Goal: Navigation & Orientation: Understand site structure

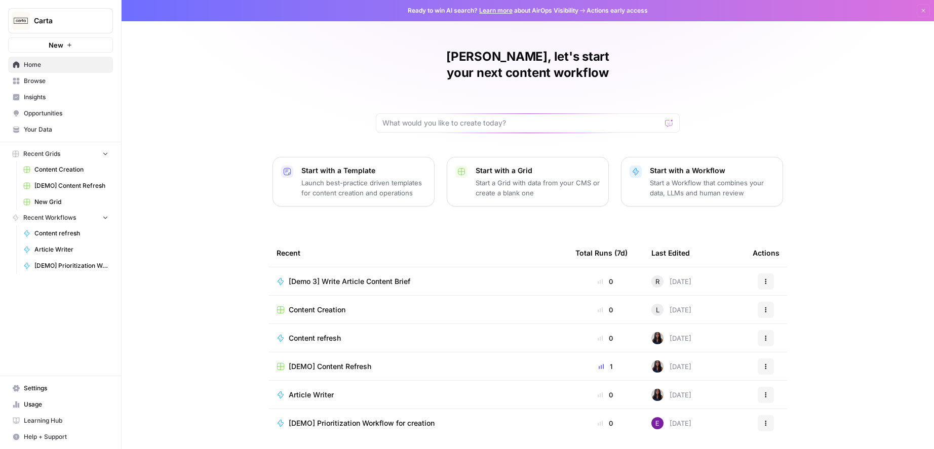
click at [44, 132] on span "Your Data" at bounding box center [66, 129] width 85 height 9
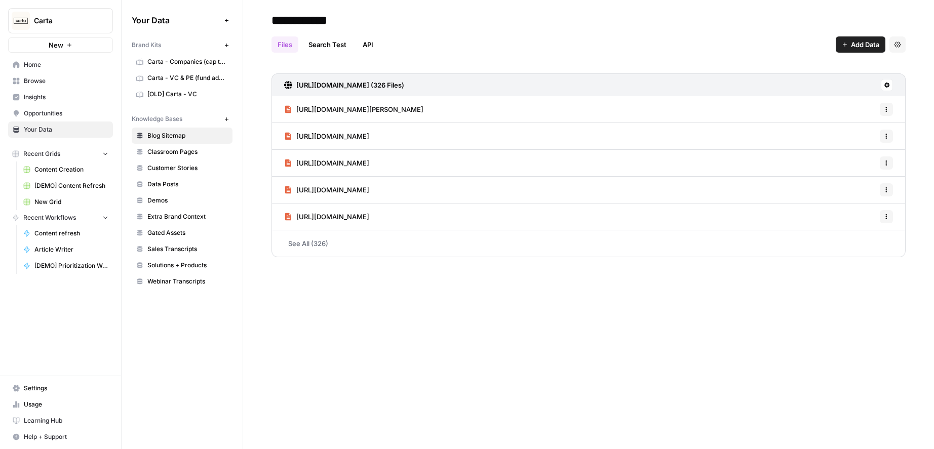
click at [52, 117] on span "Opportunities" at bounding box center [66, 113] width 85 height 9
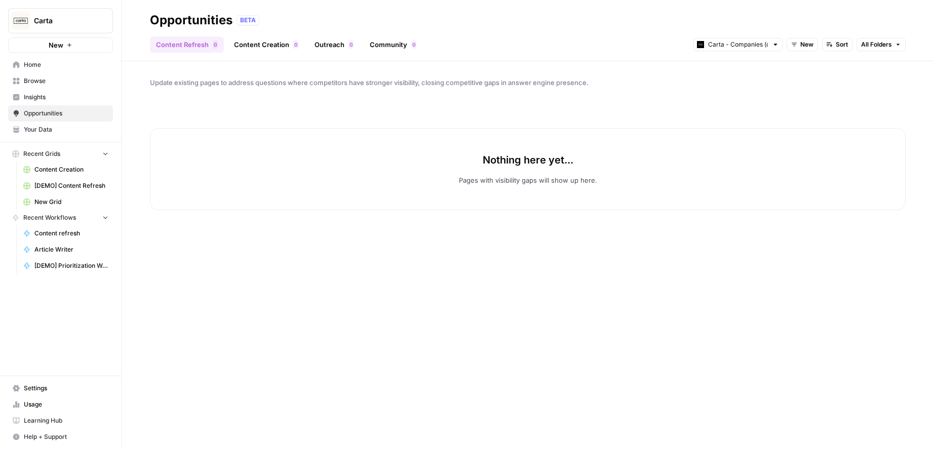
click at [92, 113] on span "Opportunities" at bounding box center [66, 113] width 85 height 9
click at [732, 40] on input "text" at bounding box center [738, 44] width 60 height 10
click at [741, 83] on span "Carta - VC & PE (fund admin)" at bounding box center [740, 81] width 57 height 10
type input "Carta - VC & PE (fund admin)"
click at [735, 40] on input "text" at bounding box center [738, 44] width 60 height 10
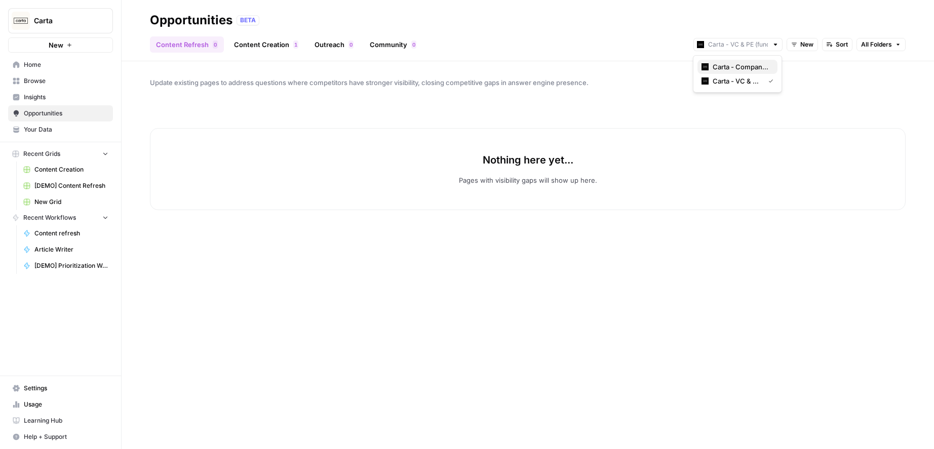
click at [723, 66] on span "Carta - Companies (cap table)" at bounding box center [740, 67] width 57 height 10
type input "Carta - Companies (cap table)"
click at [268, 46] on link "Content Creation 0" at bounding box center [266, 44] width 76 height 16
drag, startPoint x: 327, startPoint y: 45, endPoint x: 95, endPoint y: 88, distance: 235.9
click at [327, 45] on link "Outreach 0" at bounding box center [333, 44] width 51 height 16
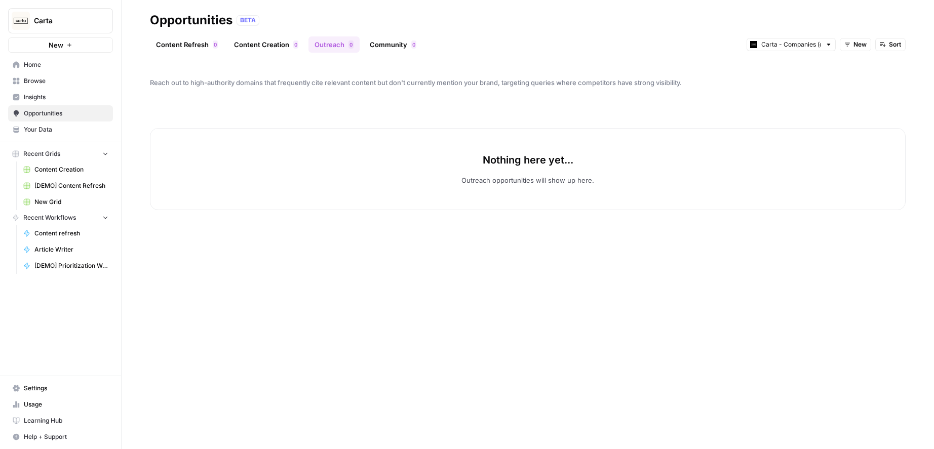
click at [45, 95] on span "Insights" at bounding box center [66, 97] width 85 height 9
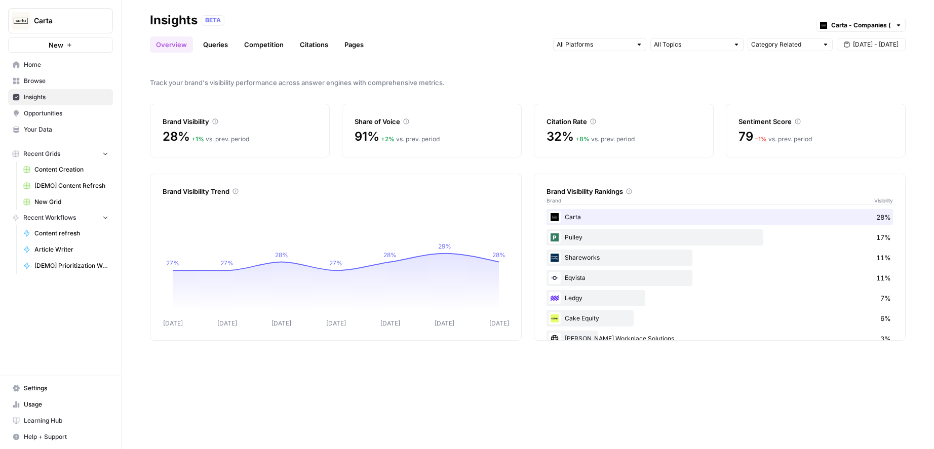
click at [208, 47] on link "Queries" at bounding box center [215, 44] width 37 height 16
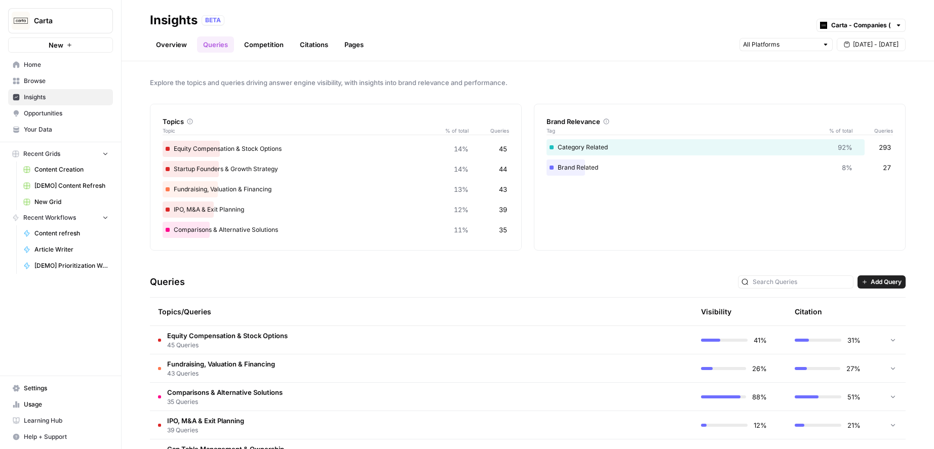
scroll to position [92, 0]
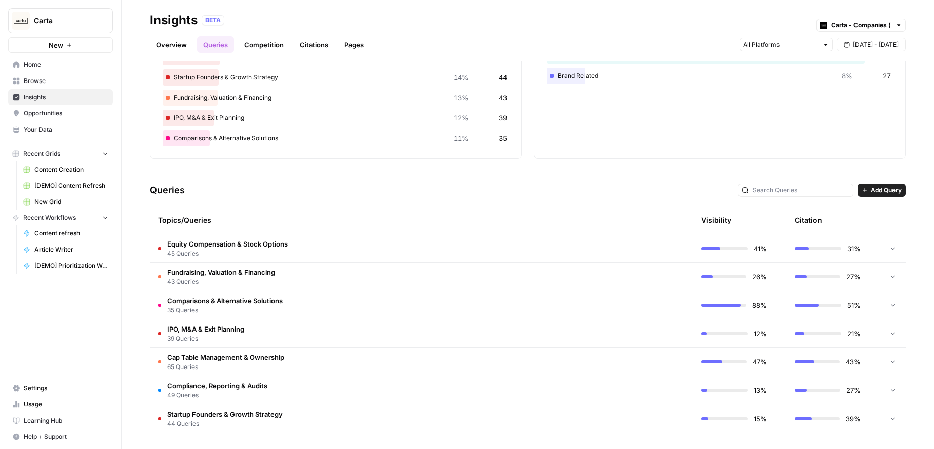
click at [242, 304] on span "Comparisons & Alternative Solutions" at bounding box center [224, 301] width 115 height 10
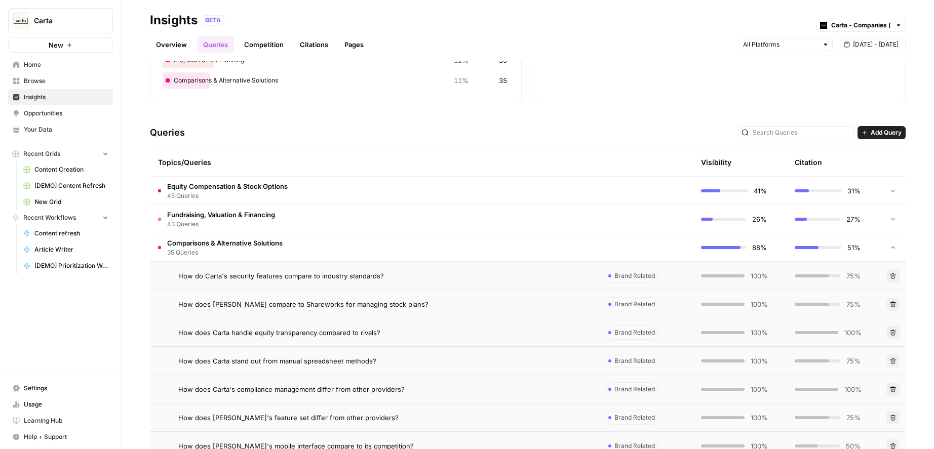
scroll to position [0, 0]
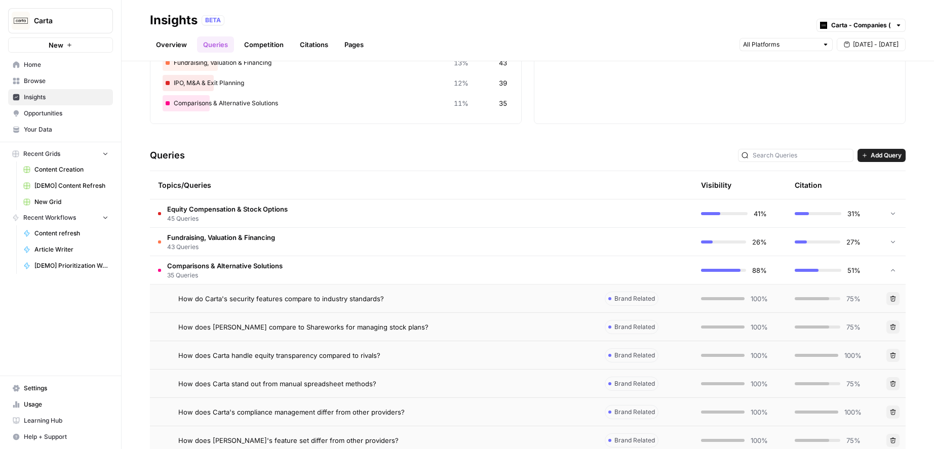
click at [262, 268] on span "Comparisons & Alternative Solutions" at bounding box center [224, 266] width 115 height 10
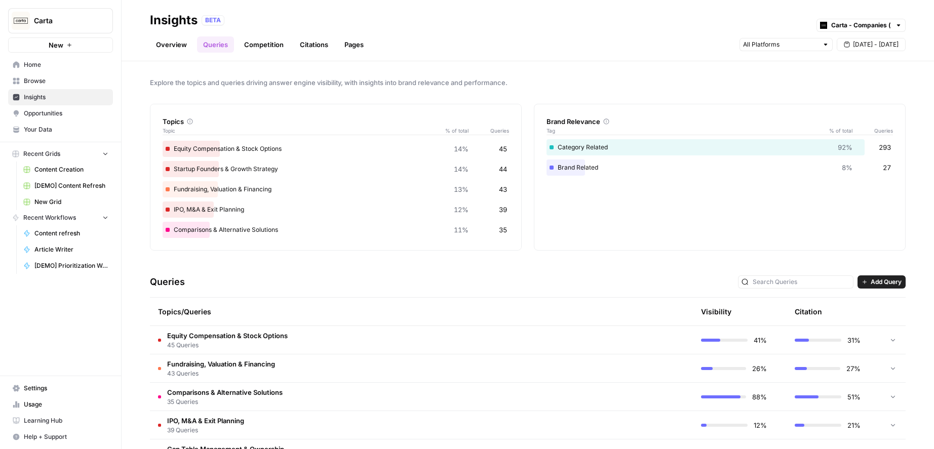
click at [270, 44] on link "Competition" at bounding box center [264, 44] width 52 height 16
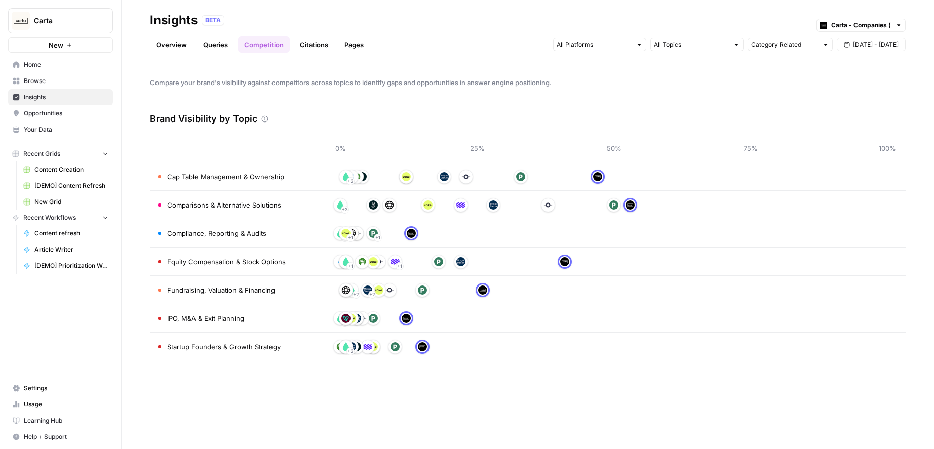
click at [63, 115] on span "Opportunities" at bounding box center [66, 113] width 85 height 9
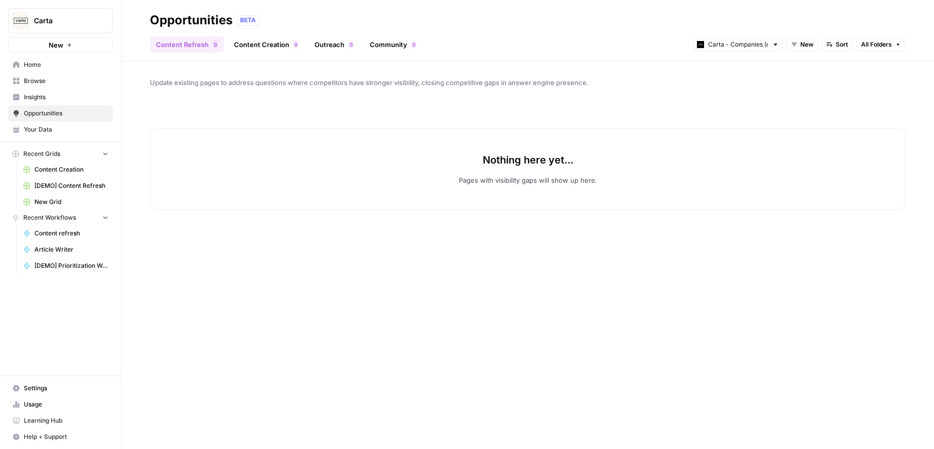
click at [270, 34] on div "Content Refresh 0 Content Creation 0 Outreach 0 Community 0 Carta - Companies (…" at bounding box center [527, 40] width 755 height 24
click at [268, 40] on link "Content Creation 0" at bounding box center [266, 44] width 76 height 16
click at [346, 43] on link "Outreach 0" at bounding box center [333, 44] width 51 height 16
click at [399, 44] on link "Community 0" at bounding box center [393, 44] width 59 height 16
click at [67, 101] on span "Insights" at bounding box center [66, 97] width 85 height 9
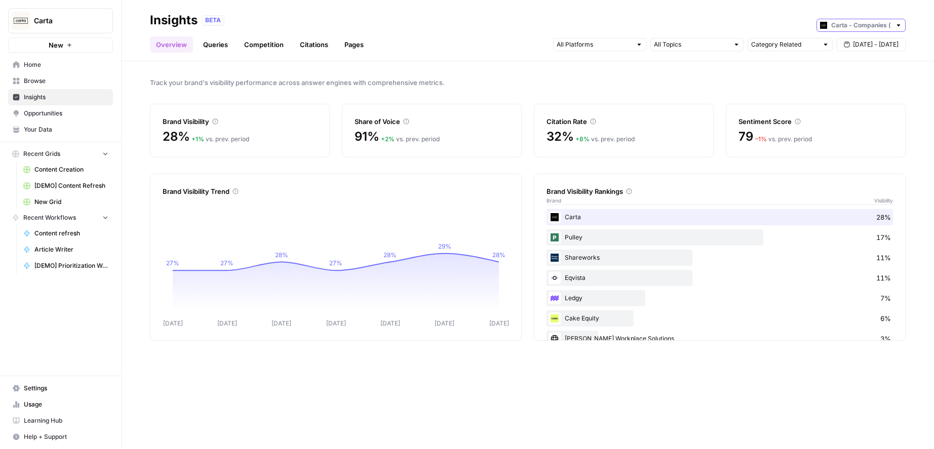
click at [846, 24] on input "text" at bounding box center [861, 25] width 60 height 10
type input "Carta - Companies (cap table)"
click at [811, 20] on div "BETA Carta - Companies (cap table)" at bounding box center [554, 20] width 704 height 13
click at [218, 47] on link "Queries" at bounding box center [215, 44] width 37 height 16
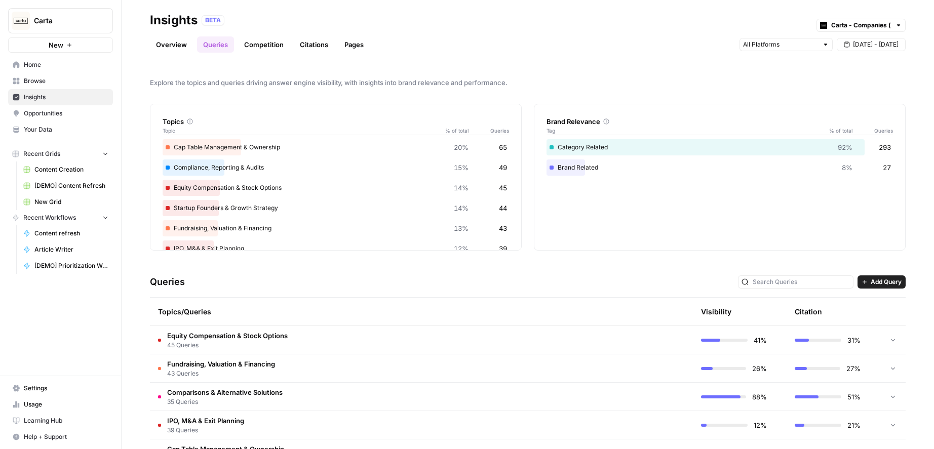
click at [251, 47] on link "Competition" at bounding box center [264, 44] width 52 height 16
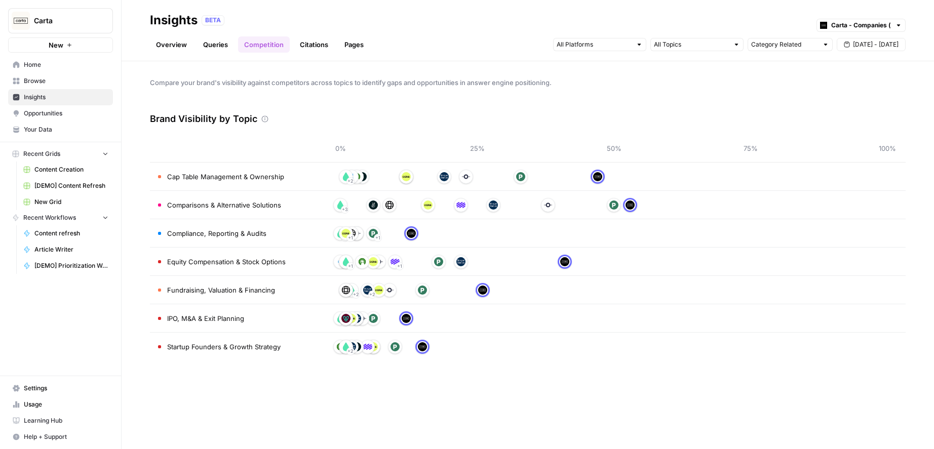
click at [303, 46] on link "Citations" at bounding box center [314, 44] width 41 height 16
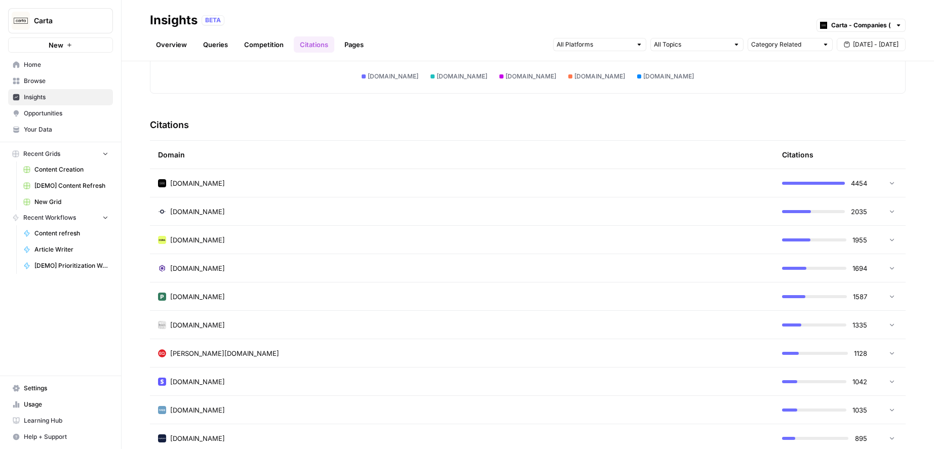
scroll to position [192, 0]
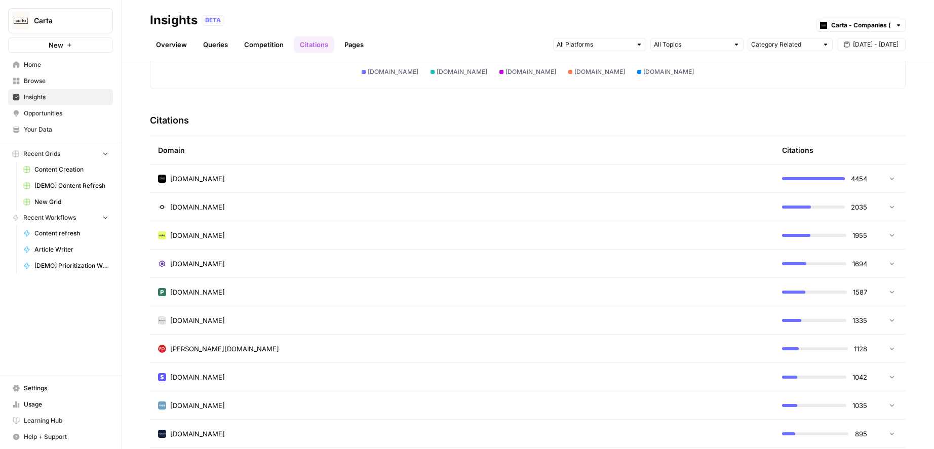
click at [191, 179] on span "[DOMAIN_NAME]" at bounding box center [197, 179] width 55 height 10
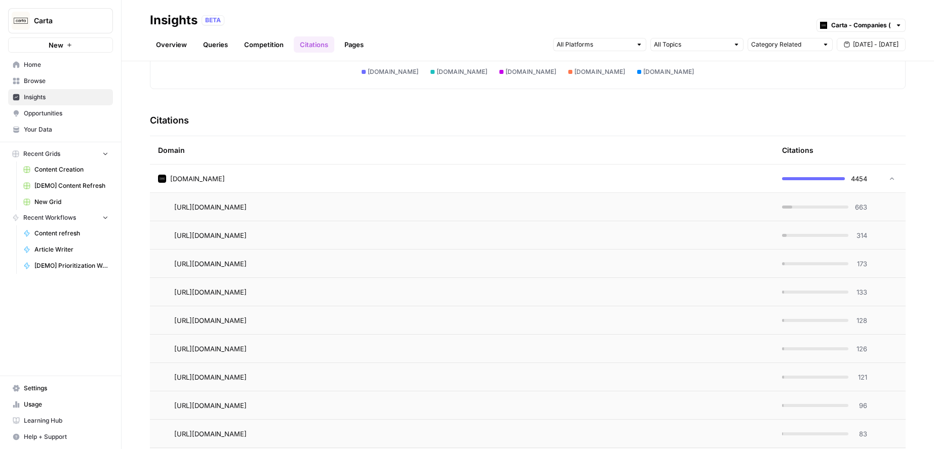
click at [604, 216] on td "[URL][DOMAIN_NAME]" at bounding box center [462, 207] width 624 height 28
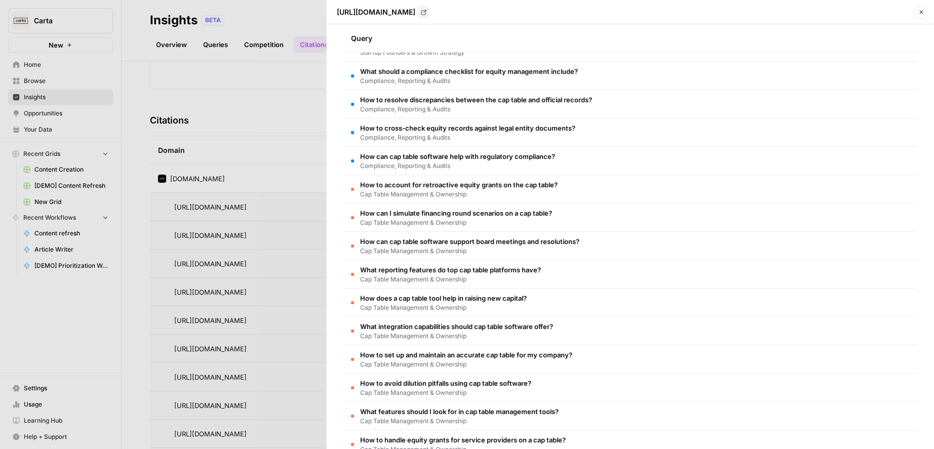
scroll to position [0, 0]
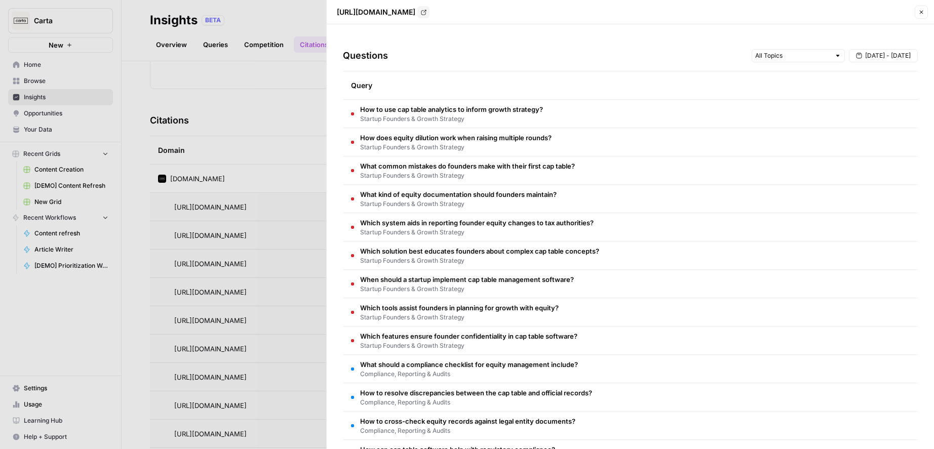
click at [222, 150] on div at bounding box center [467, 224] width 934 height 449
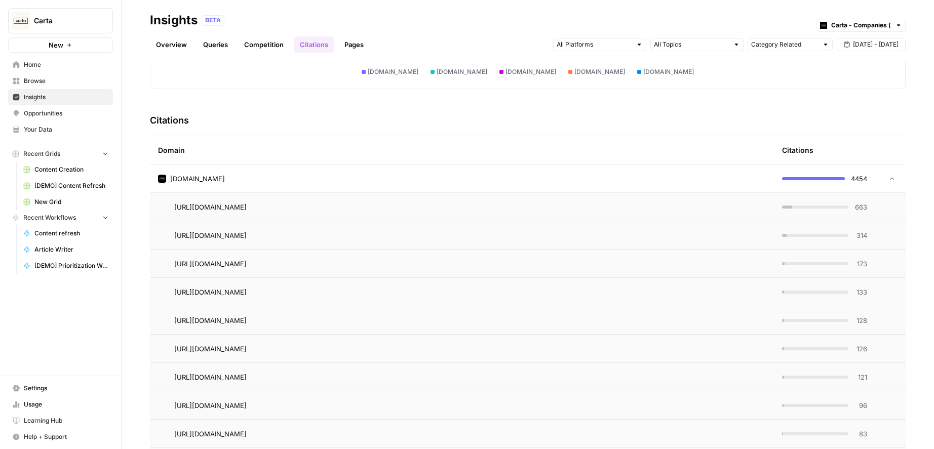
click at [400, 172] on td "[DOMAIN_NAME]" at bounding box center [462, 179] width 624 height 28
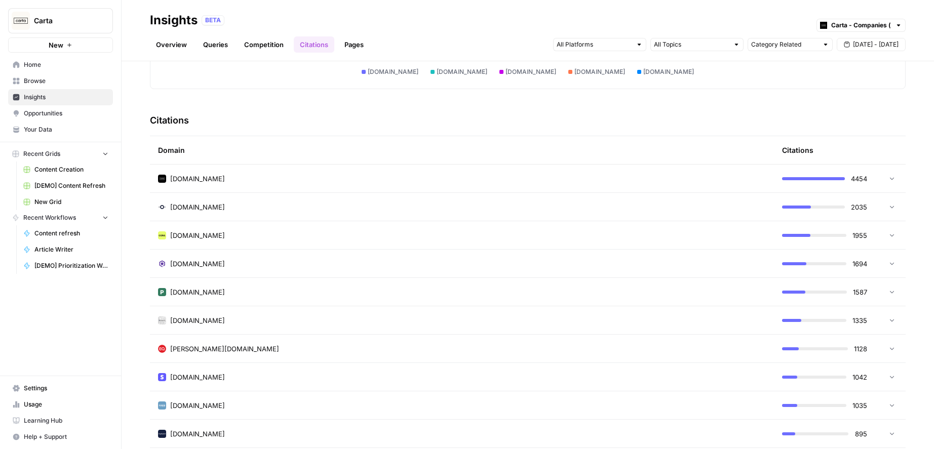
click at [370, 214] on td "[DOMAIN_NAME]" at bounding box center [462, 207] width 624 height 28
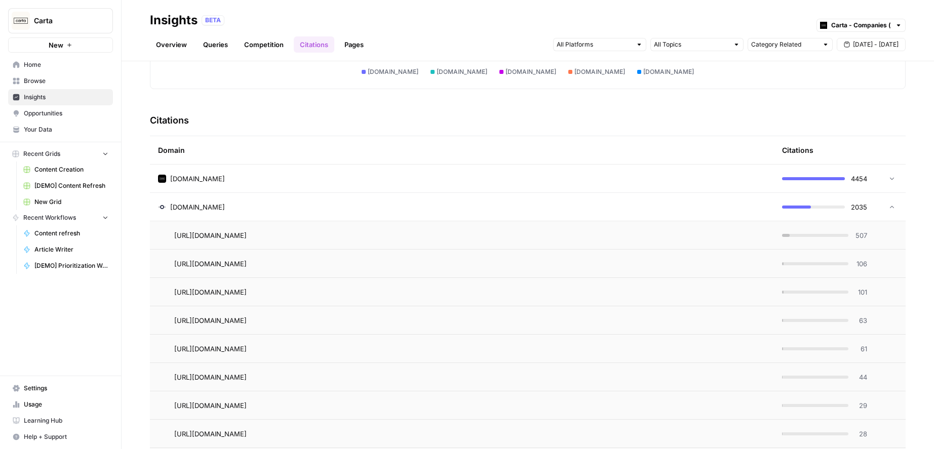
click at [51, 91] on link "Insights" at bounding box center [60, 97] width 105 height 16
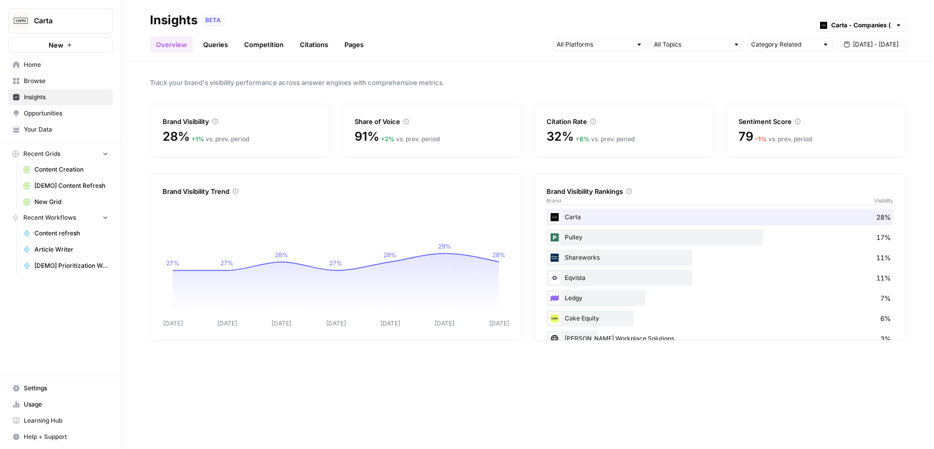
click at [42, 78] on span "Browse" at bounding box center [66, 80] width 85 height 9
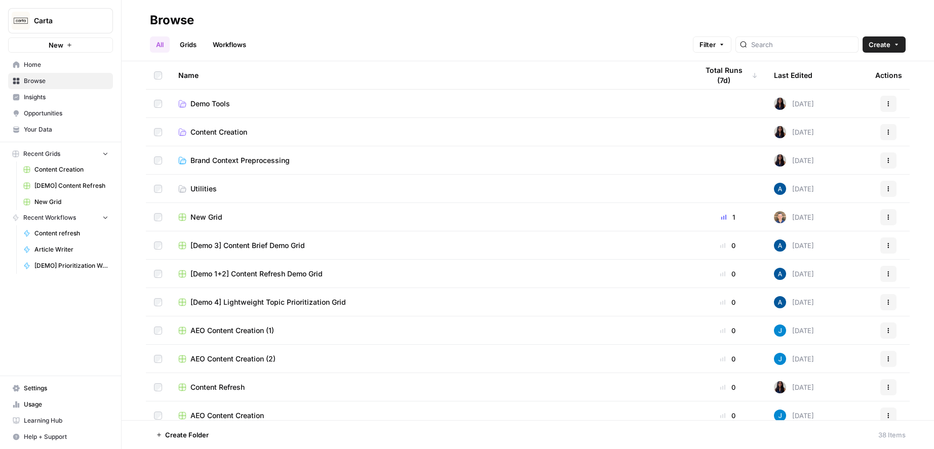
click at [229, 130] on span "Content Creation" at bounding box center [218, 132] width 57 height 10
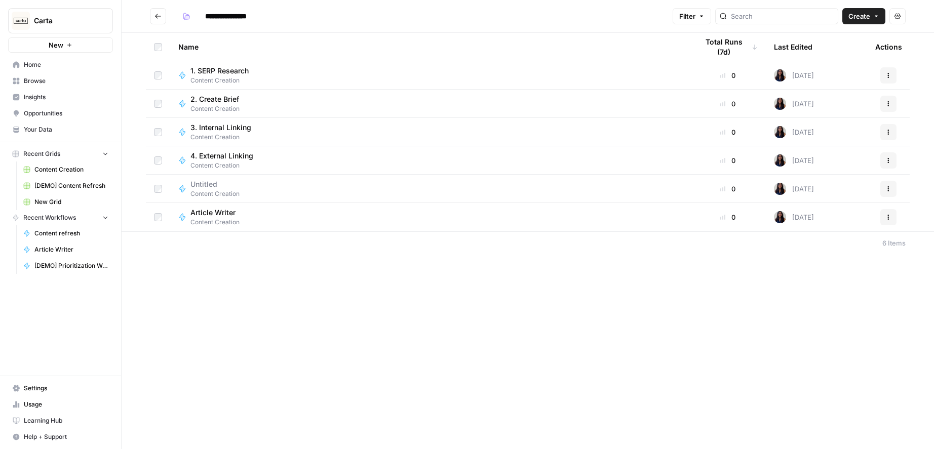
click at [157, 15] on icon "Go back" at bounding box center [157, 16] width 7 height 7
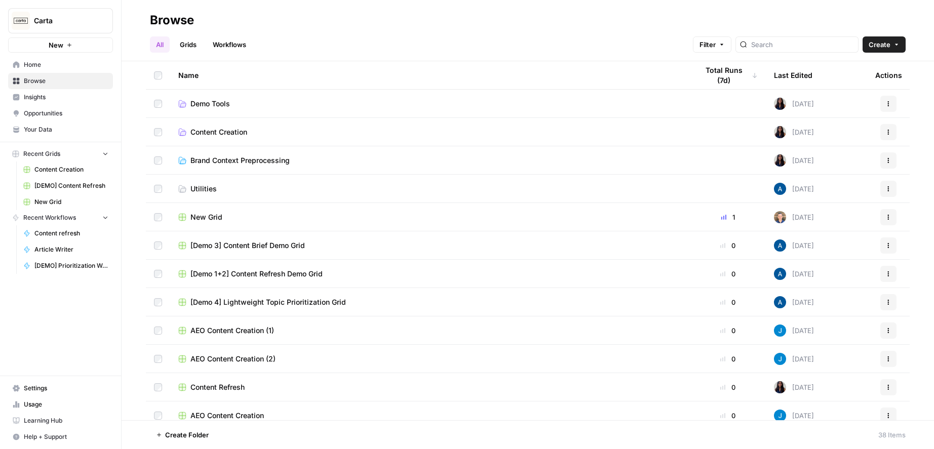
click at [226, 107] on span "Demo Tools" at bounding box center [209, 104] width 39 height 10
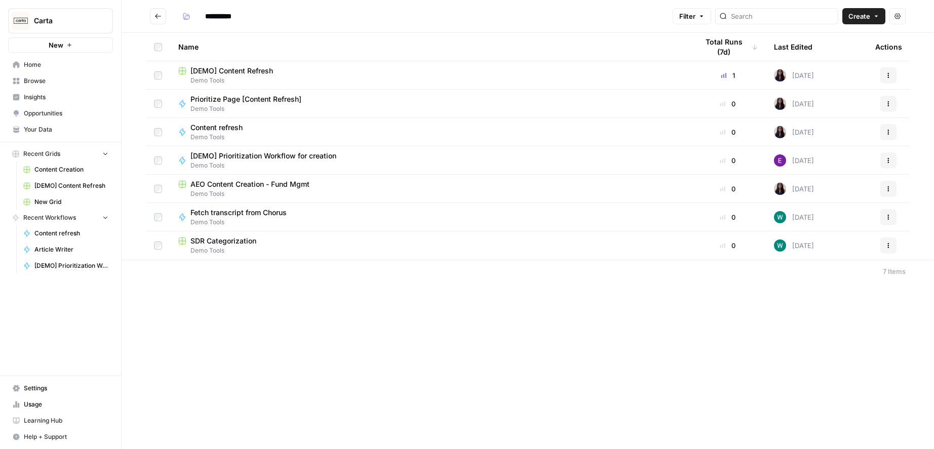
click at [156, 18] on icon "Go back" at bounding box center [158, 16] width 6 height 5
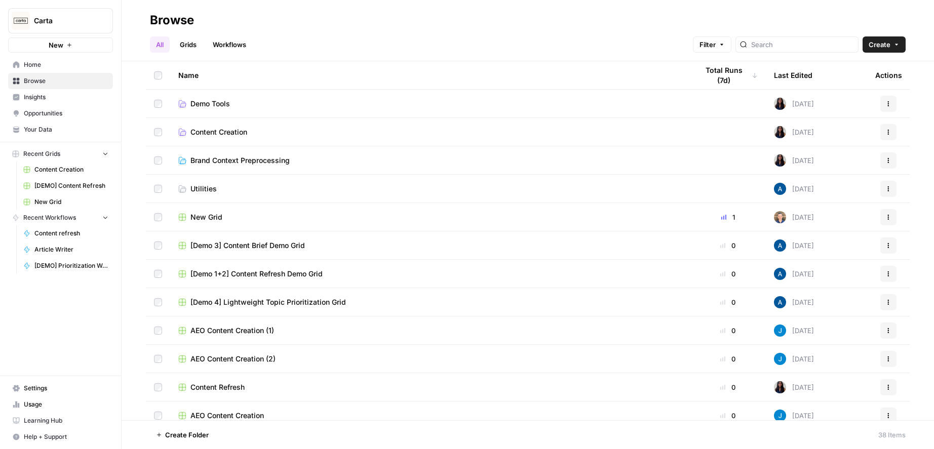
click at [45, 97] on span "Insights" at bounding box center [66, 97] width 85 height 9
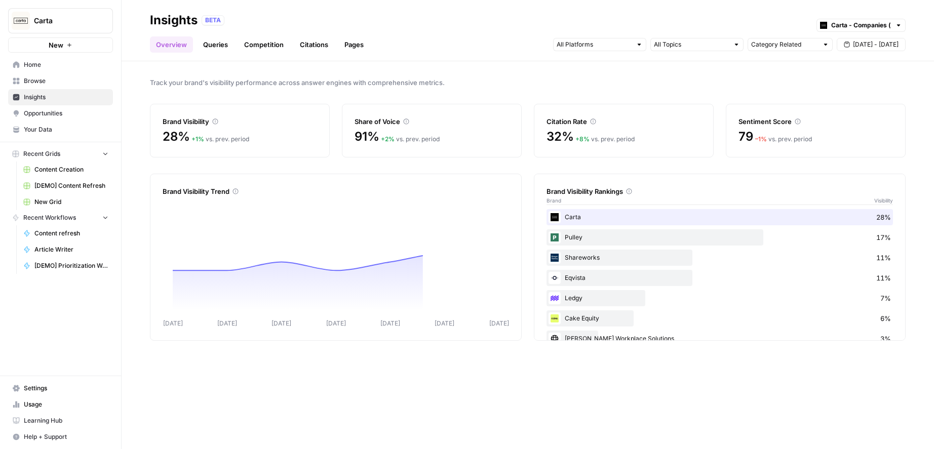
click at [44, 117] on span "Opportunities" at bounding box center [66, 113] width 85 height 9
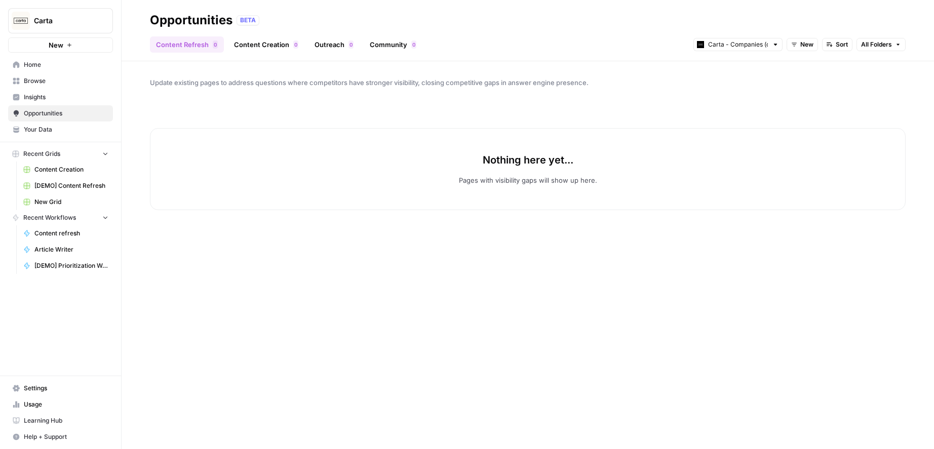
click at [42, 132] on span "Your Data" at bounding box center [66, 129] width 85 height 9
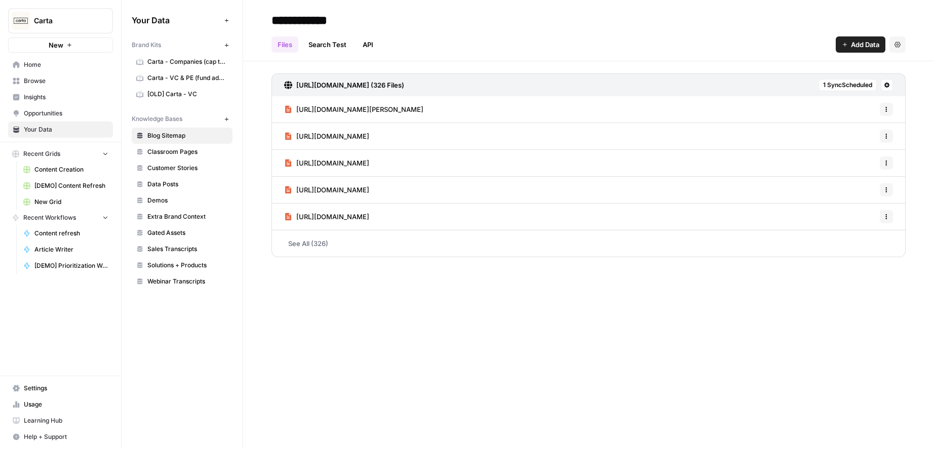
click at [45, 64] on span "Home" at bounding box center [66, 64] width 85 height 9
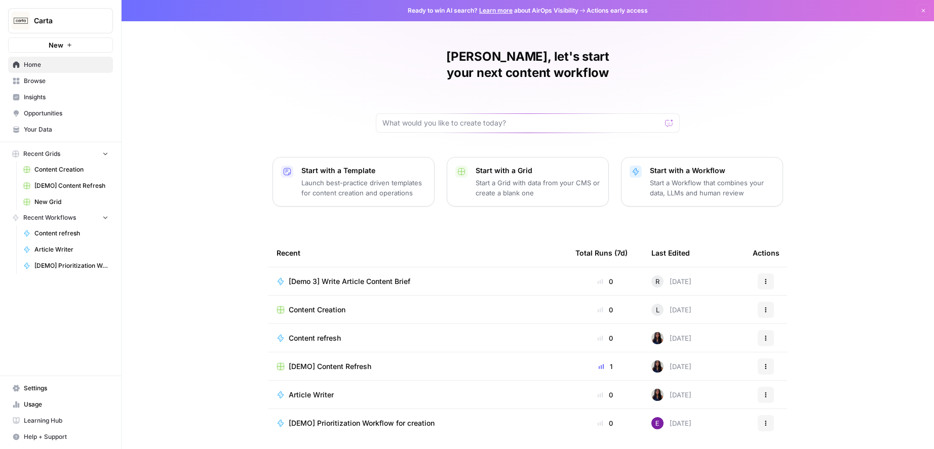
click at [43, 83] on span "Browse" at bounding box center [66, 80] width 85 height 9
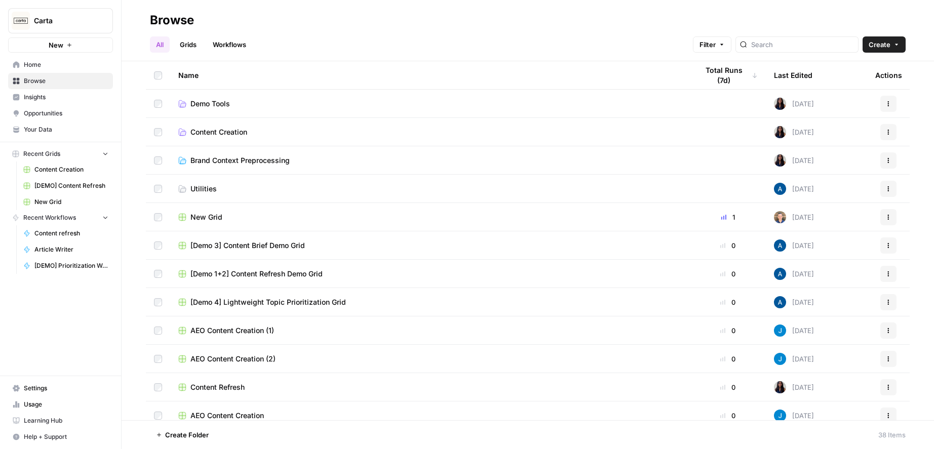
click at [212, 191] on span "Utilities" at bounding box center [203, 189] width 26 height 10
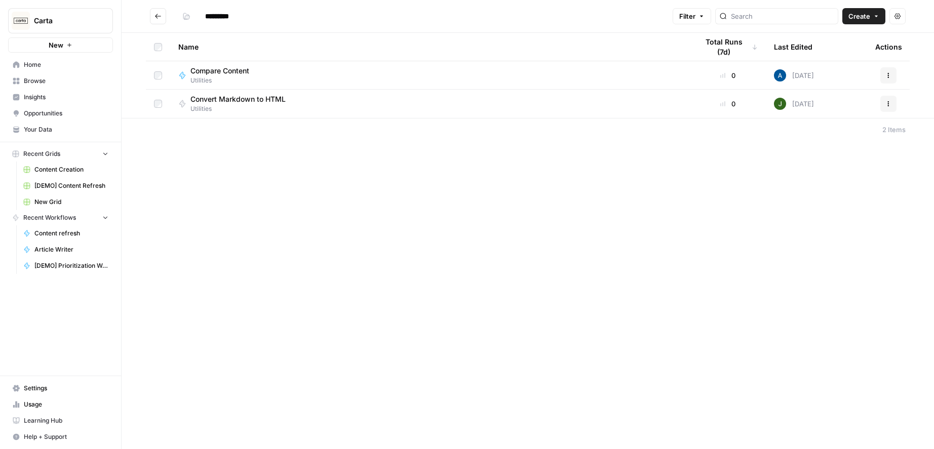
click at [159, 17] on icon "Go back" at bounding box center [157, 16] width 7 height 7
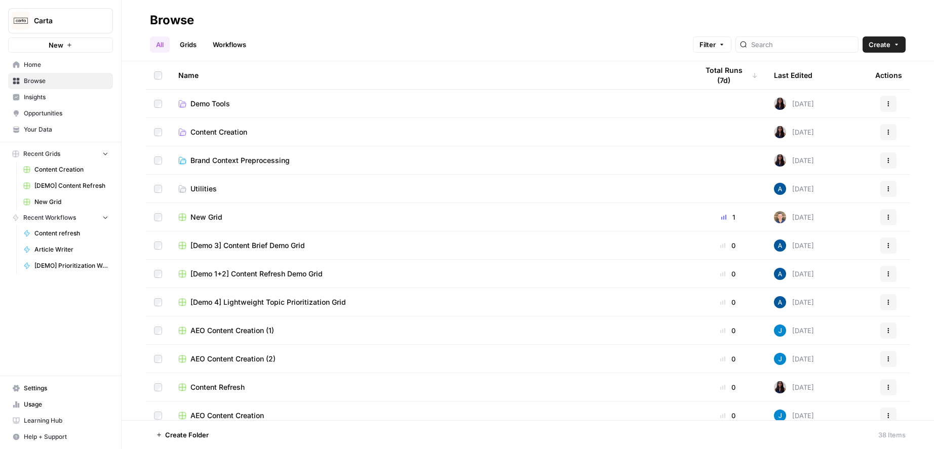
click at [220, 216] on span "New Grid" at bounding box center [206, 217] width 32 height 10
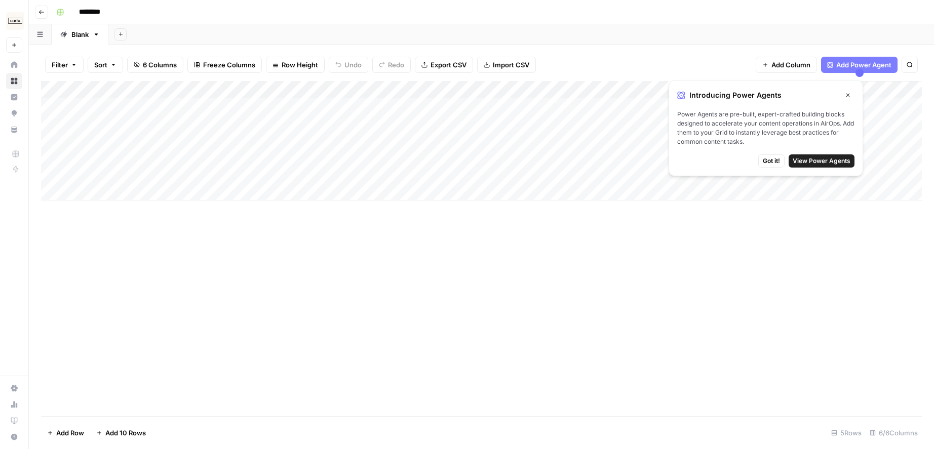
click at [36, 15] on button "Go back" at bounding box center [41, 12] width 13 height 13
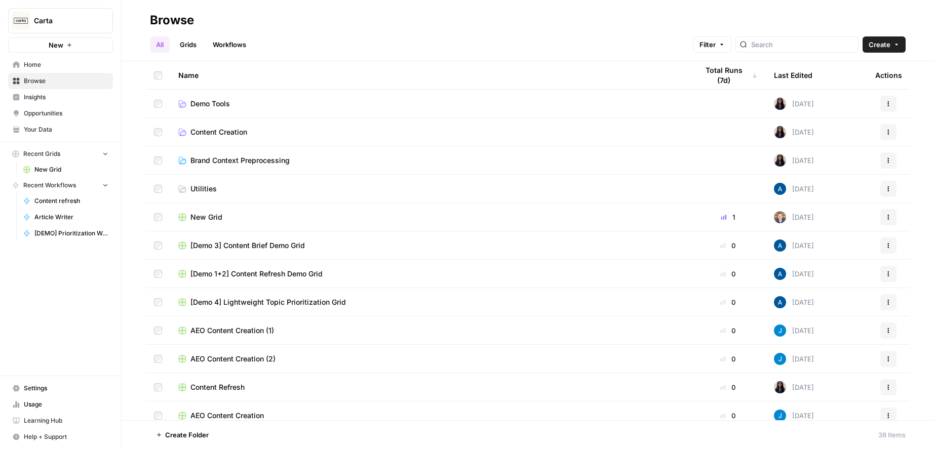
click at [188, 44] on link "Grids" at bounding box center [188, 44] width 29 height 16
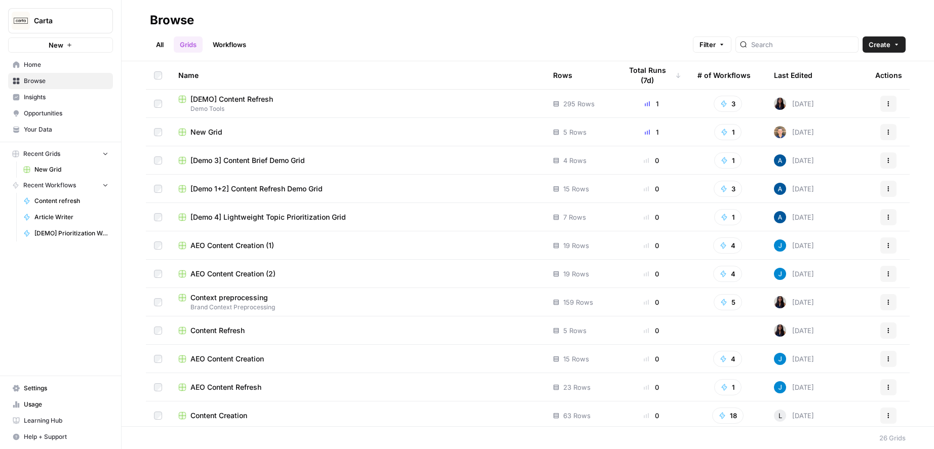
click at [794, 74] on div "Last Edited" at bounding box center [793, 75] width 38 height 28
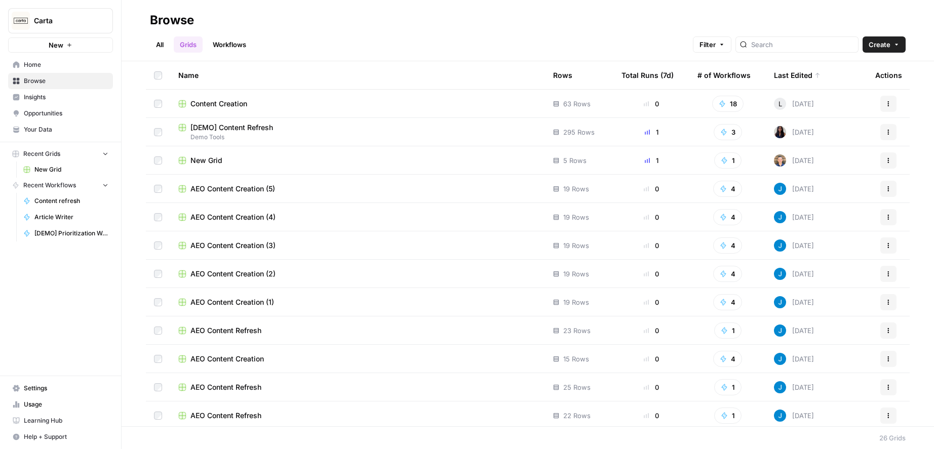
click at [252, 107] on div "Content Creation" at bounding box center [357, 104] width 358 height 10
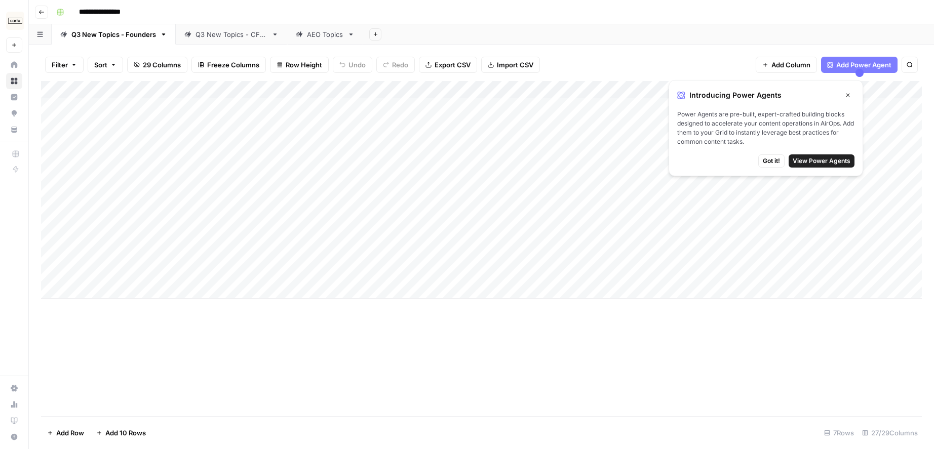
click at [847, 93] on icon "button" at bounding box center [848, 95] width 6 height 6
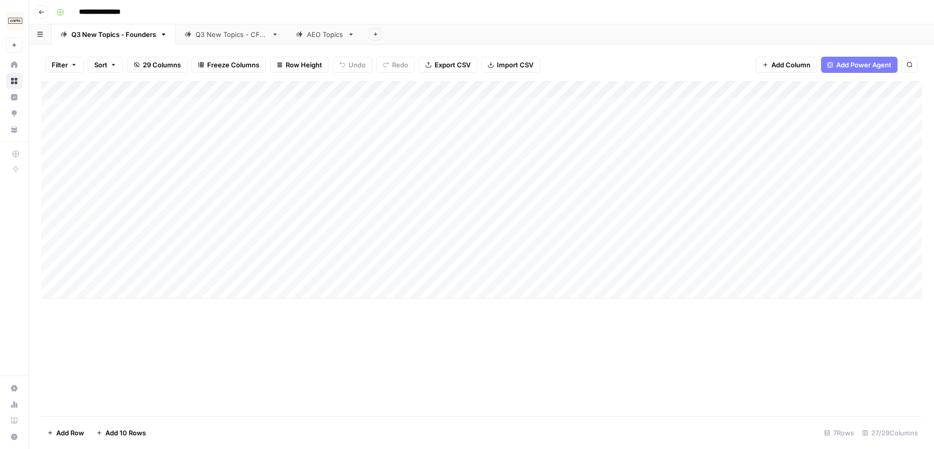
click at [220, 32] on div "Q3 New Topics - CFOs" at bounding box center [231, 34] width 72 height 10
type input "**********"
click at [316, 36] on div "AEO Topics" at bounding box center [325, 34] width 36 height 10
click at [39, 15] on button "Go back" at bounding box center [41, 12] width 13 height 13
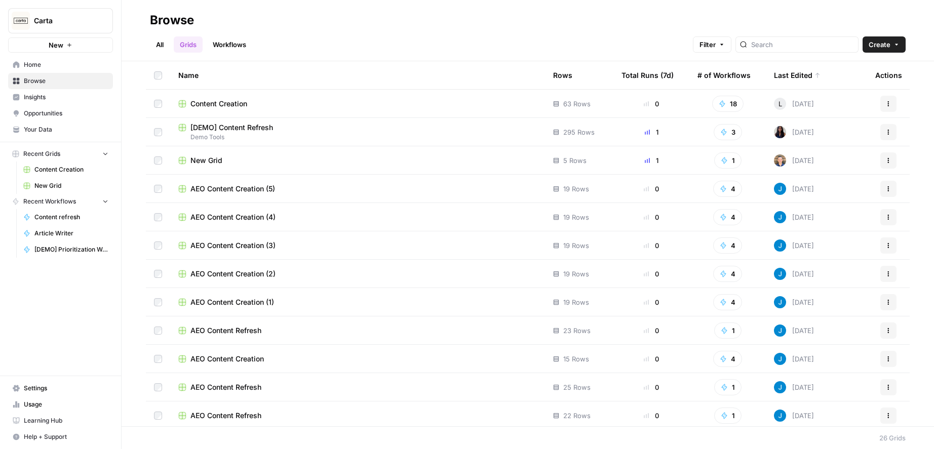
click at [246, 130] on span "[DEMO] Content Refresh" at bounding box center [231, 128] width 83 height 10
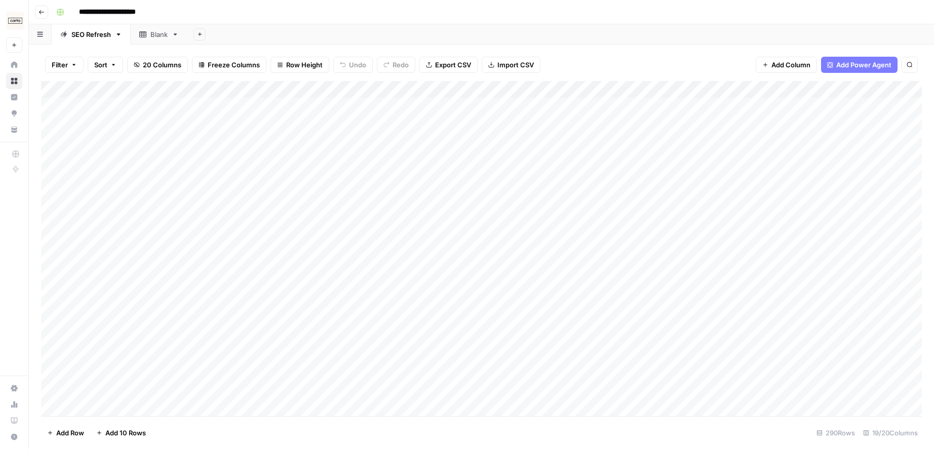
click at [152, 34] on div "Blank" at bounding box center [158, 34] width 17 height 10
click at [92, 35] on div "SEO Refresh" at bounding box center [90, 34] width 39 height 10
click at [14, 66] on icon at bounding box center [14, 64] width 7 height 7
